Goal: Information Seeking & Learning: Check status

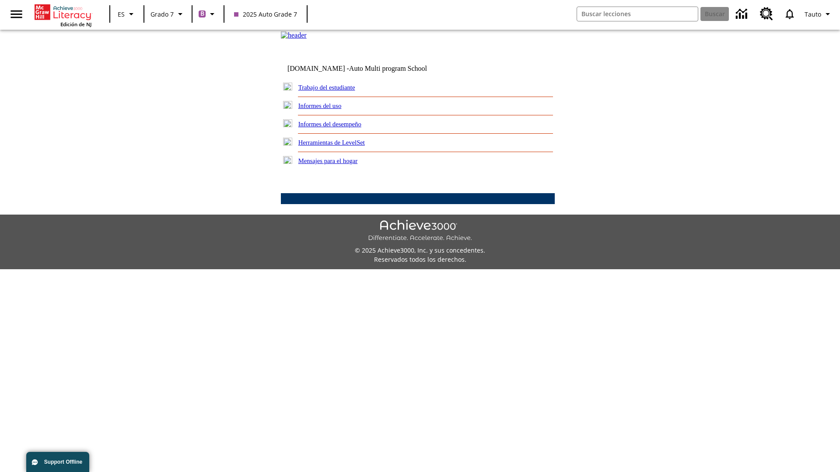
click at [341, 128] on link "Informes del desempeño" at bounding box center [329, 124] width 63 height 7
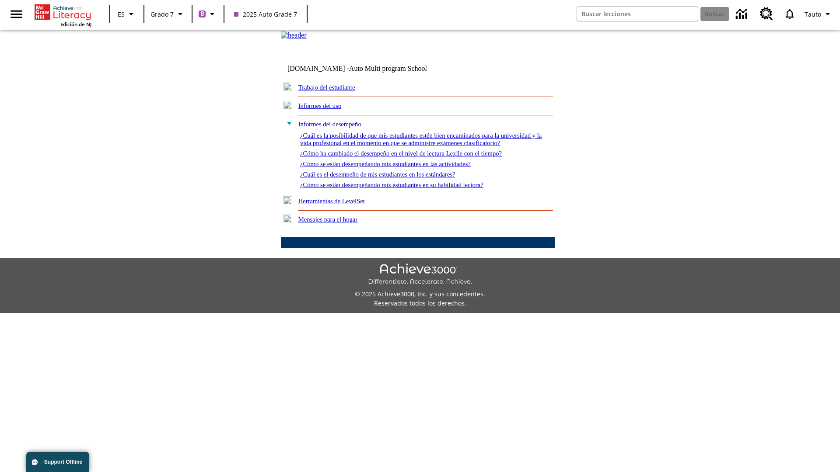
click at [407, 188] on link "¿Cómo se están desempeñando mis estudiantes en su habilidad lectora?" at bounding box center [391, 184] width 183 height 7
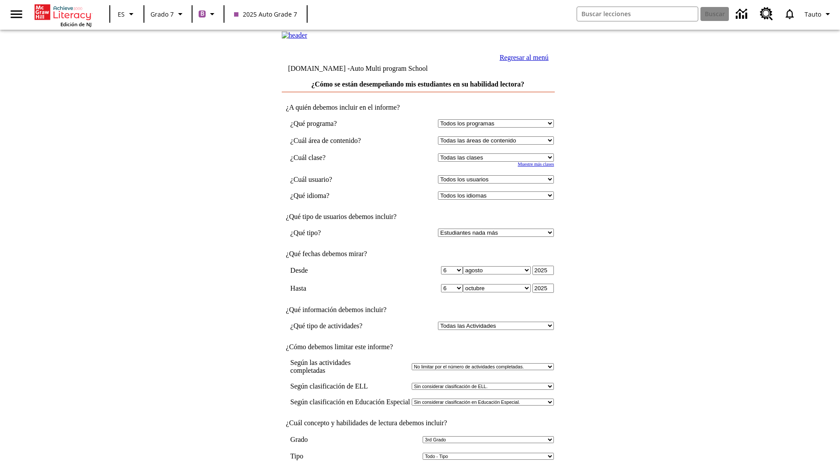
select select "3"
select select "2349292"
